Goal: Navigation & Orientation: Go to known website

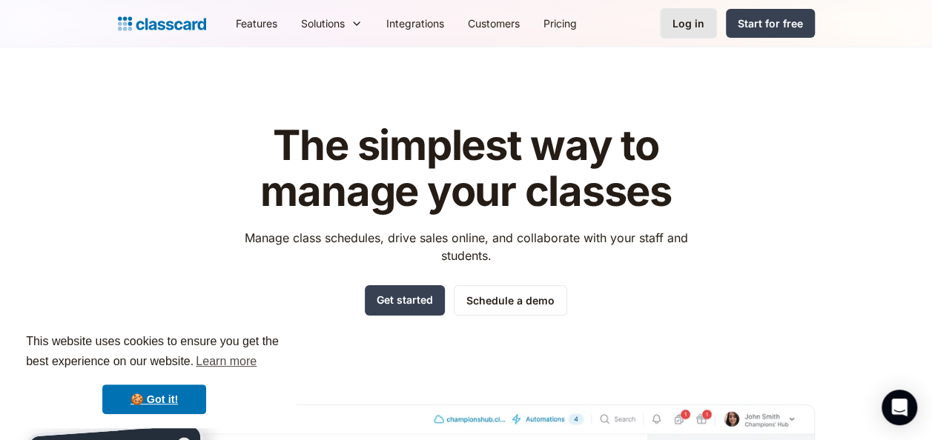
click at [681, 21] on div "Log in" at bounding box center [688, 24] width 32 height 16
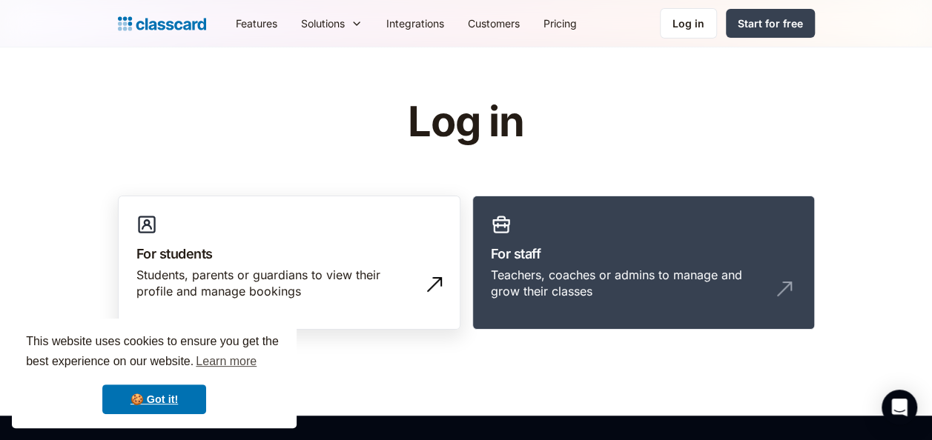
click at [363, 240] on link "For students Students, parents or guardians to view their profile and manage bo…" at bounding box center [289, 263] width 343 height 135
click at [357, 251] on h3 "For students" at bounding box center [288, 254] width 305 height 20
